Goal: Task Accomplishment & Management: Complete application form

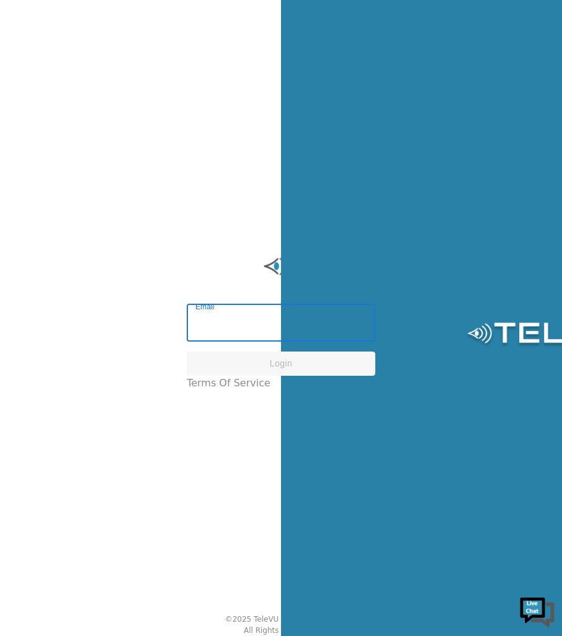
click at [304, 330] on input "Email" at bounding box center [281, 324] width 189 height 35
type input "[EMAIL_ADDRESS][DOMAIN_NAME]"
